Goal: Navigation & Orientation: Find specific page/section

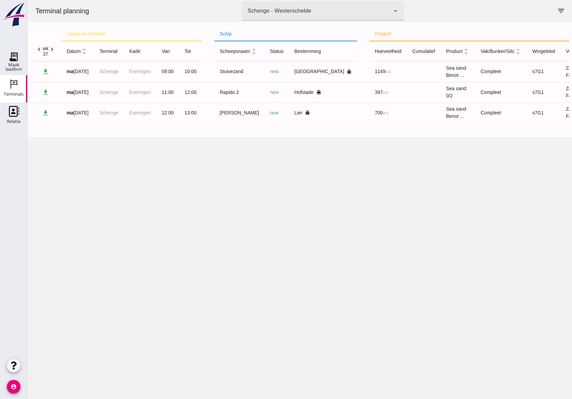
drag, startPoint x: 185, startPoint y: 138, endPoint x: 267, endPoint y: 70, distance: 107.2
click at [267, 70] on div "laad/los activiteit schip product acties chevron_left wk 37 chevron_right datum…" at bounding box center [300, 79] width 540 height 115
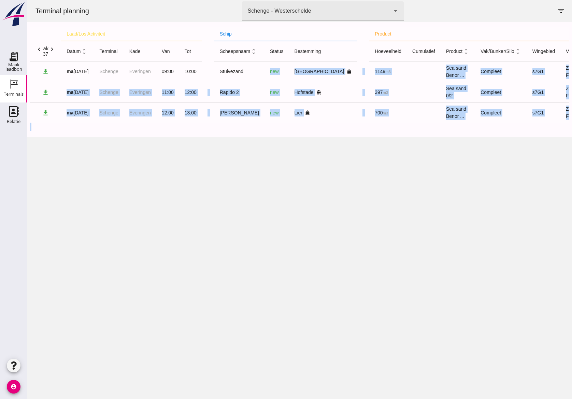
click at [198, 235] on div "Terminal planning terminal Schenge - Westerschelde 9c876888-926f-4f5f-969d-c779…" at bounding box center [299, 199] width 545 height 399
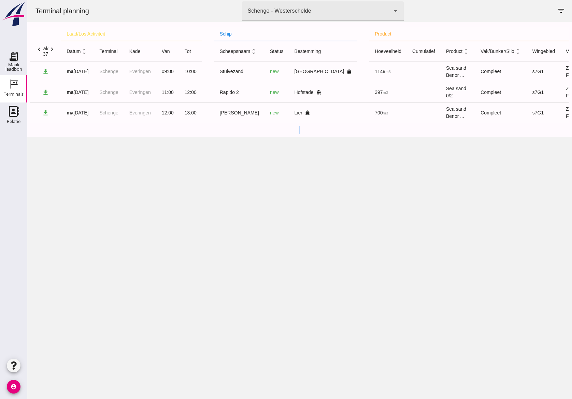
click at [198, 235] on div "Terminal planning terminal Schenge - Westerschelde 9c876888-926f-4f5f-969d-c779…" at bounding box center [299, 199] width 545 height 399
